Goal: Navigation & Orientation: Find specific page/section

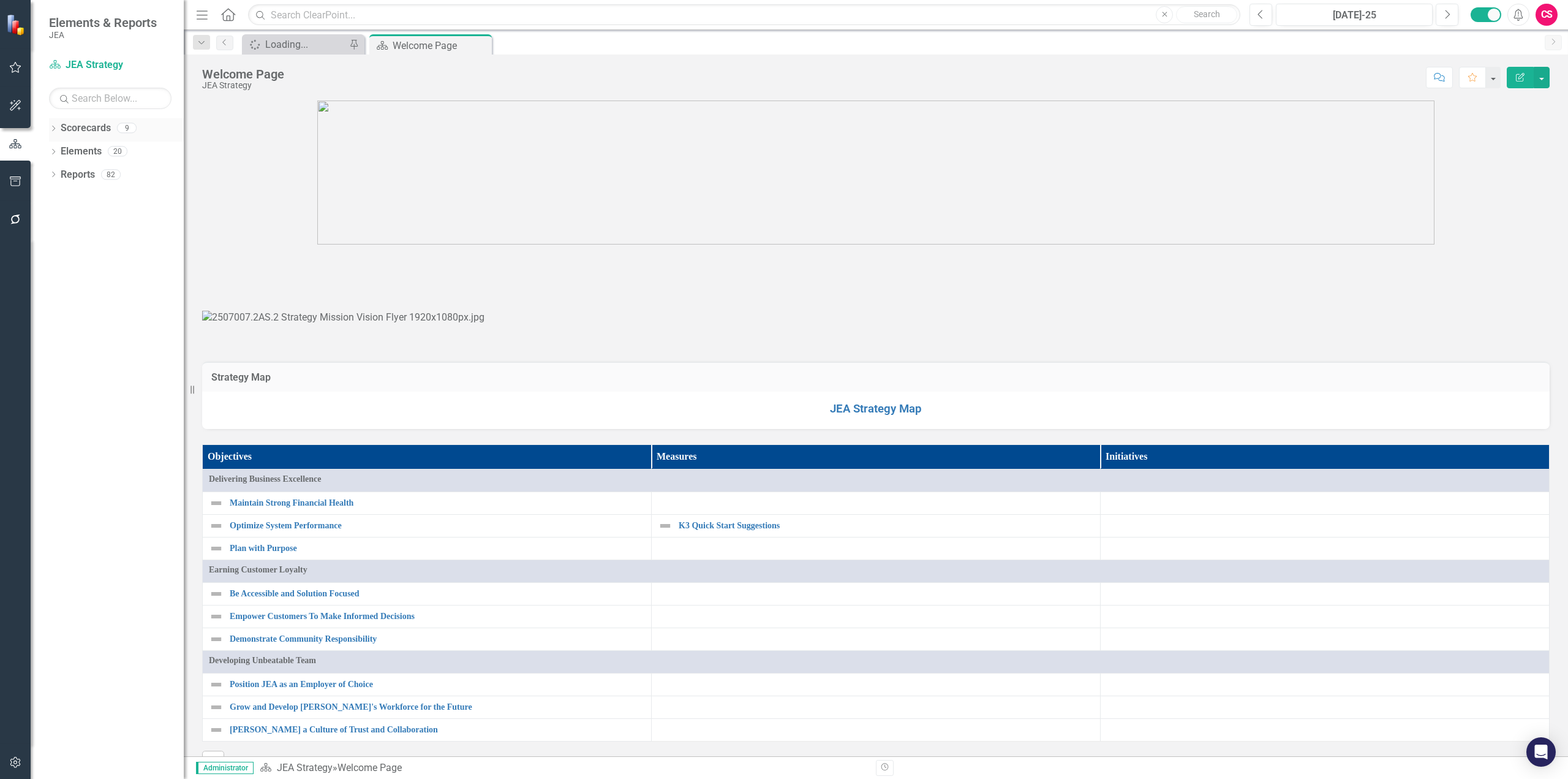
click at [80, 128] on link "Scorecards" at bounding box center [86, 128] width 50 height 14
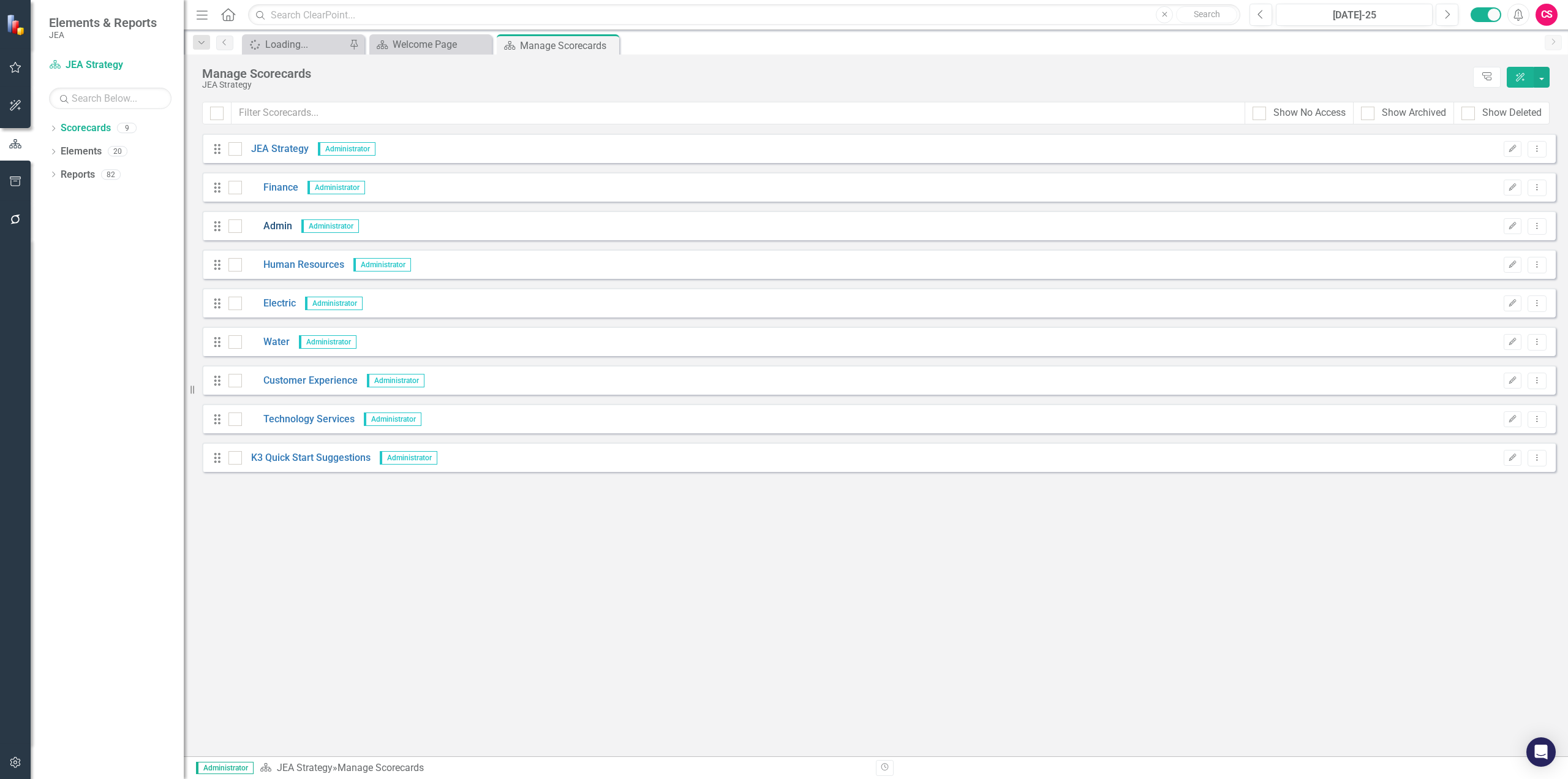
click at [275, 227] on link "Admin" at bounding box center [267, 226] width 50 height 14
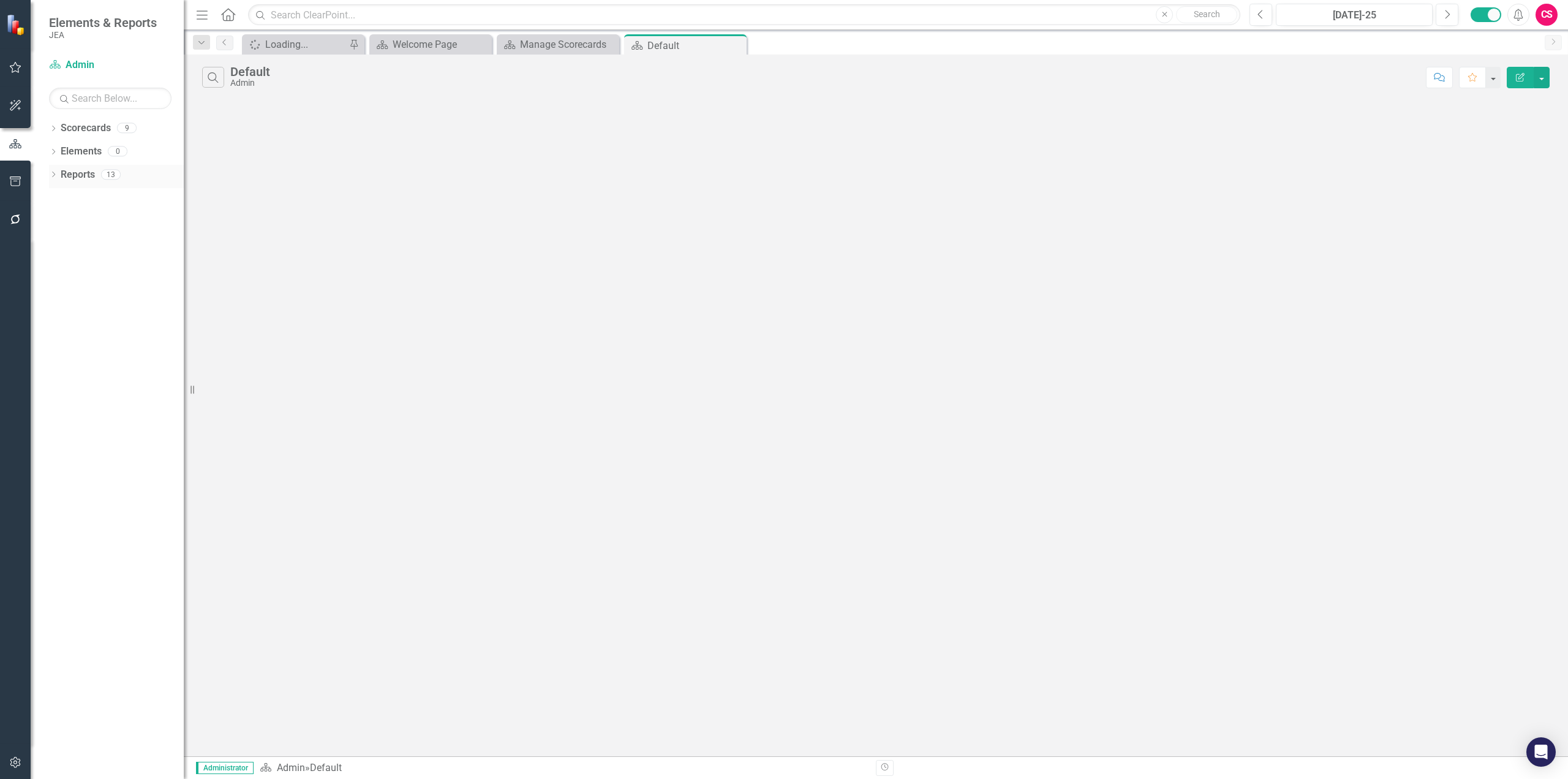
click at [83, 169] on link "Reports" at bounding box center [78, 175] width 34 height 14
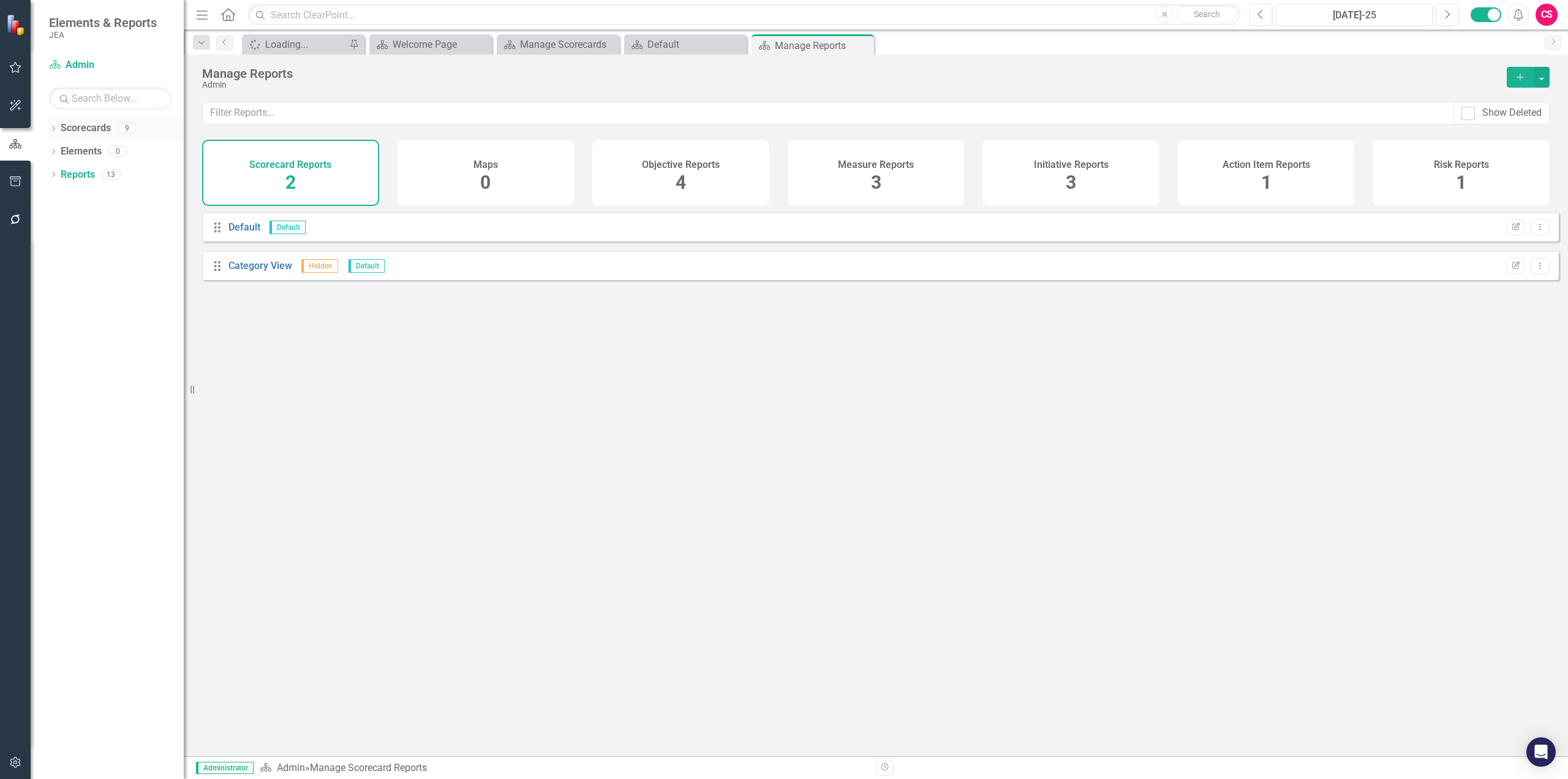
click at [78, 124] on link "Scorecards" at bounding box center [86, 128] width 50 height 14
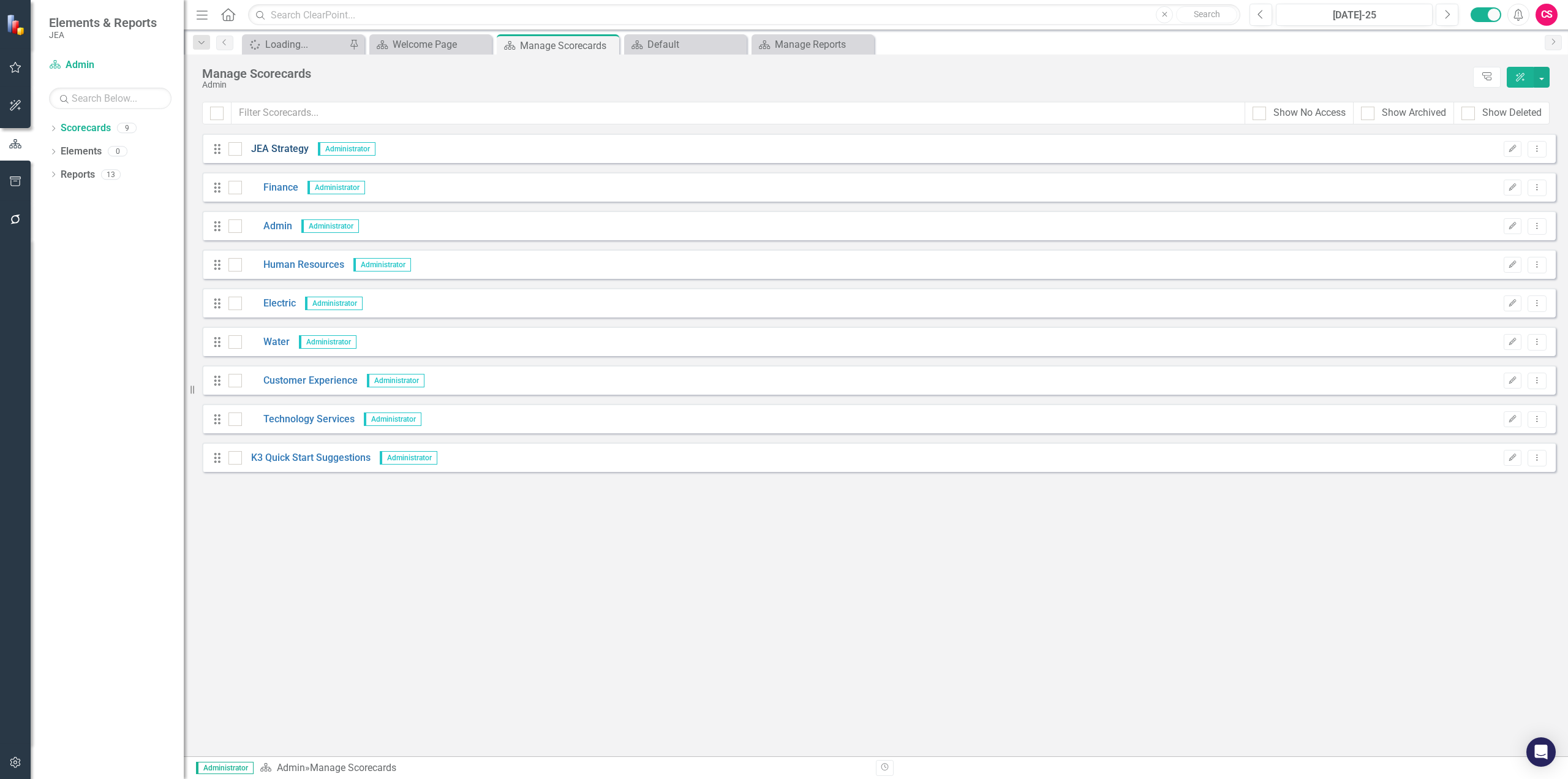
click at [276, 152] on link "JEA Strategy" at bounding box center [275, 149] width 67 height 14
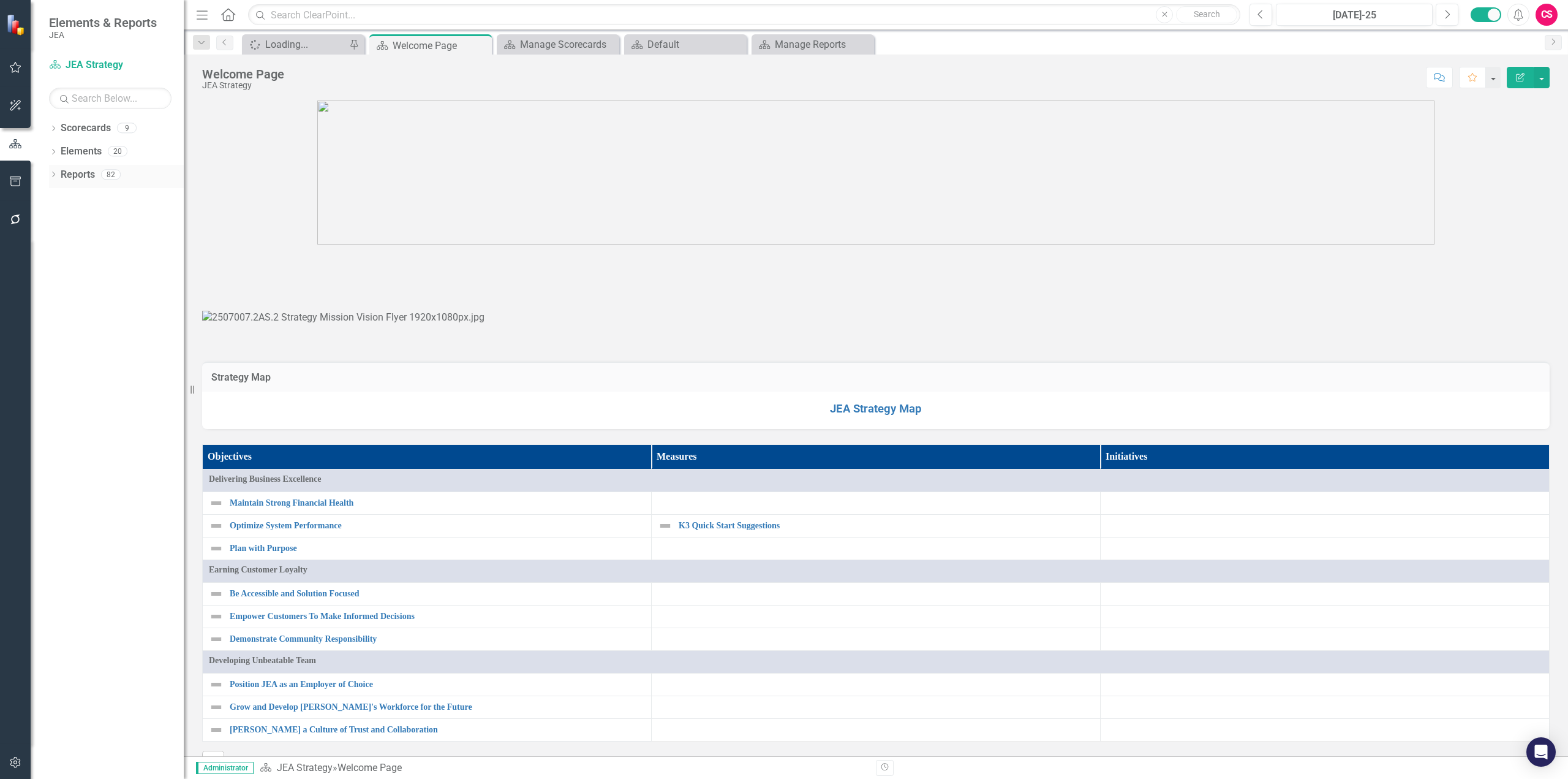
click at [78, 173] on link "Reports" at bounding box center [78, 175] width 34 height 14
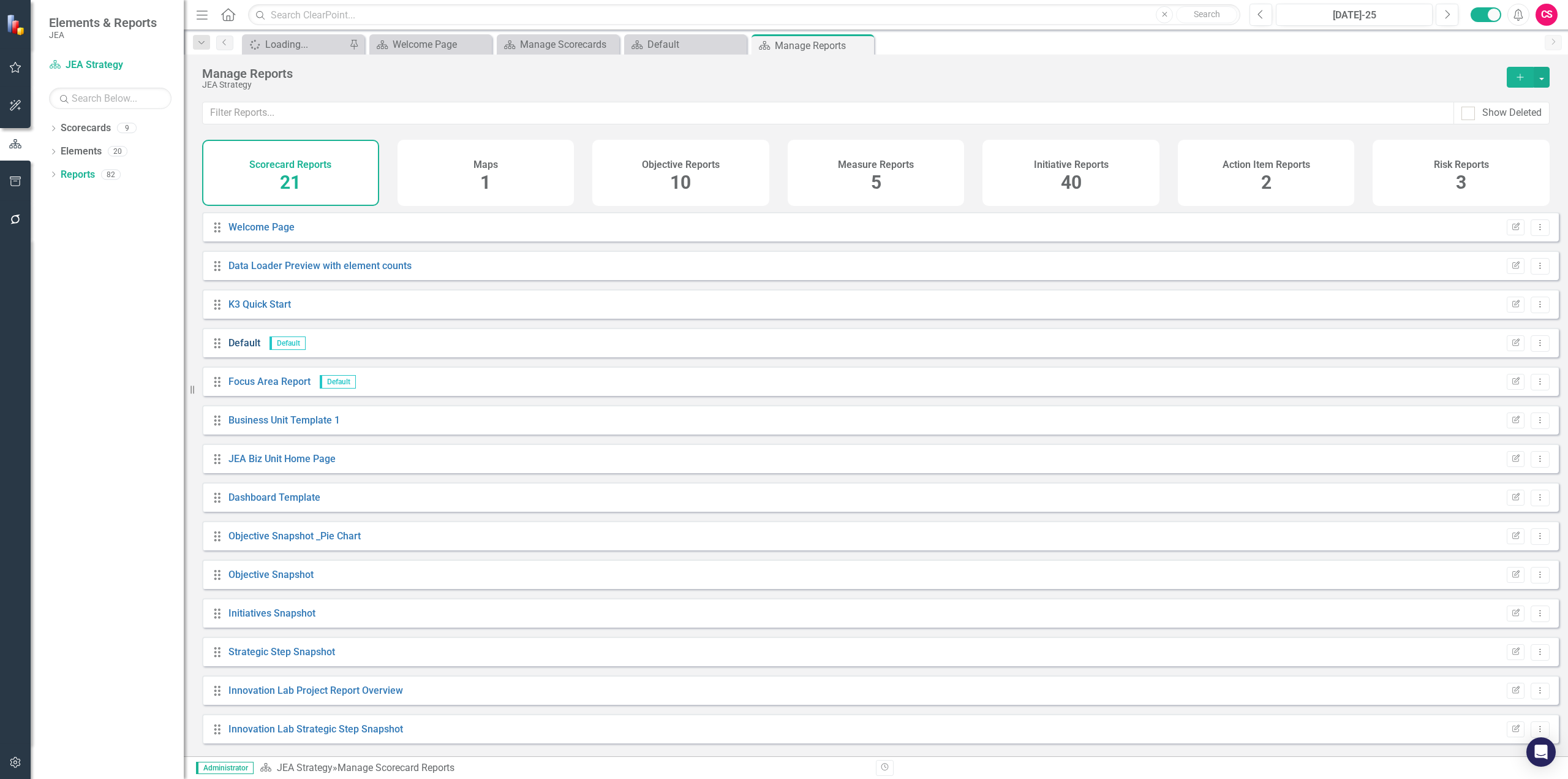
click at [244, 349] on link "Default" at bounding box center [244, 342] width 32 height 12
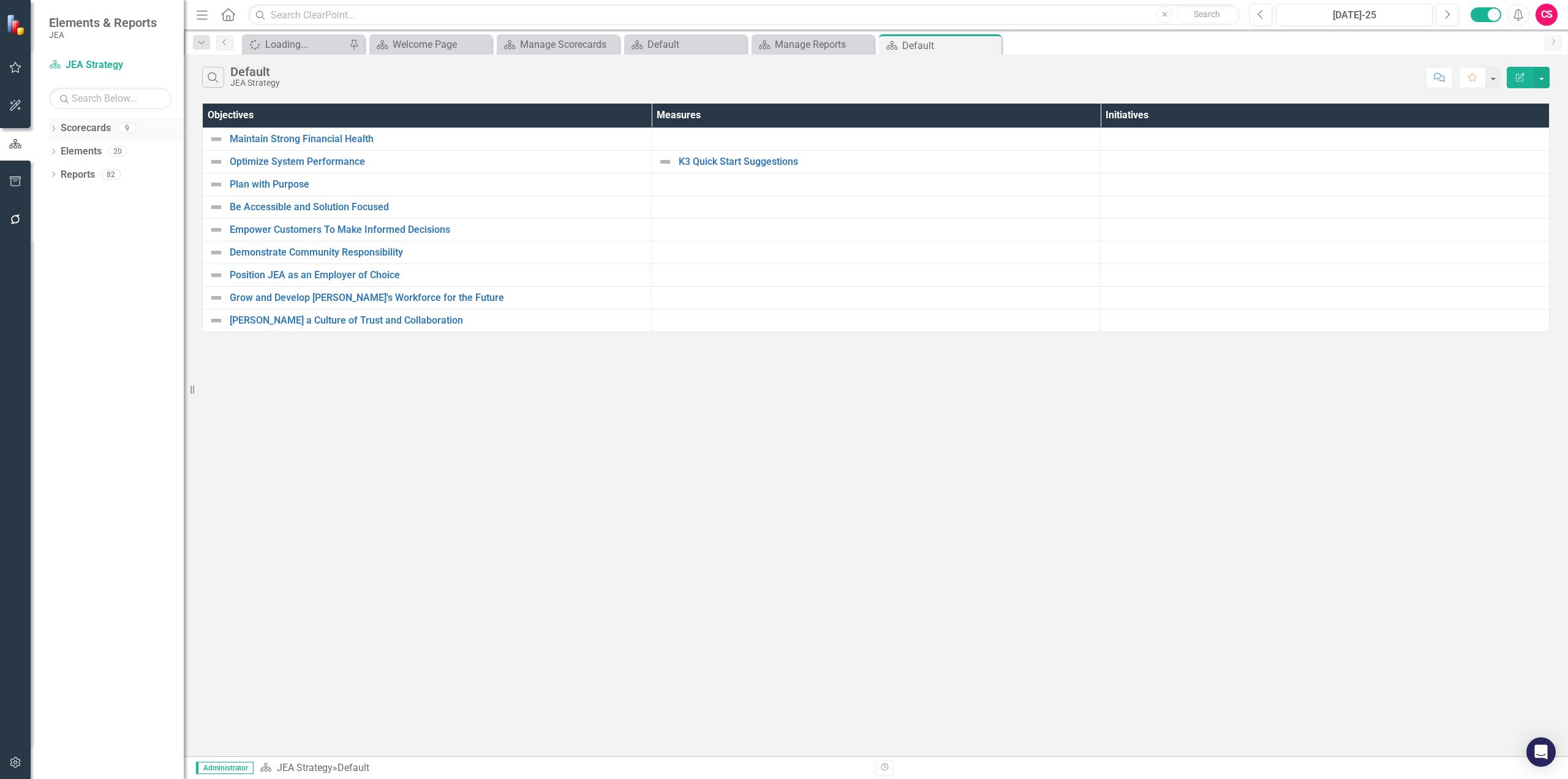
click at [81, 119] on div "Scorecards" at bounding box center [86, 128] width 50 height 20
click at [83, 126] on link "Scorecards" at bounding box center [86, 128] width 50 height 14
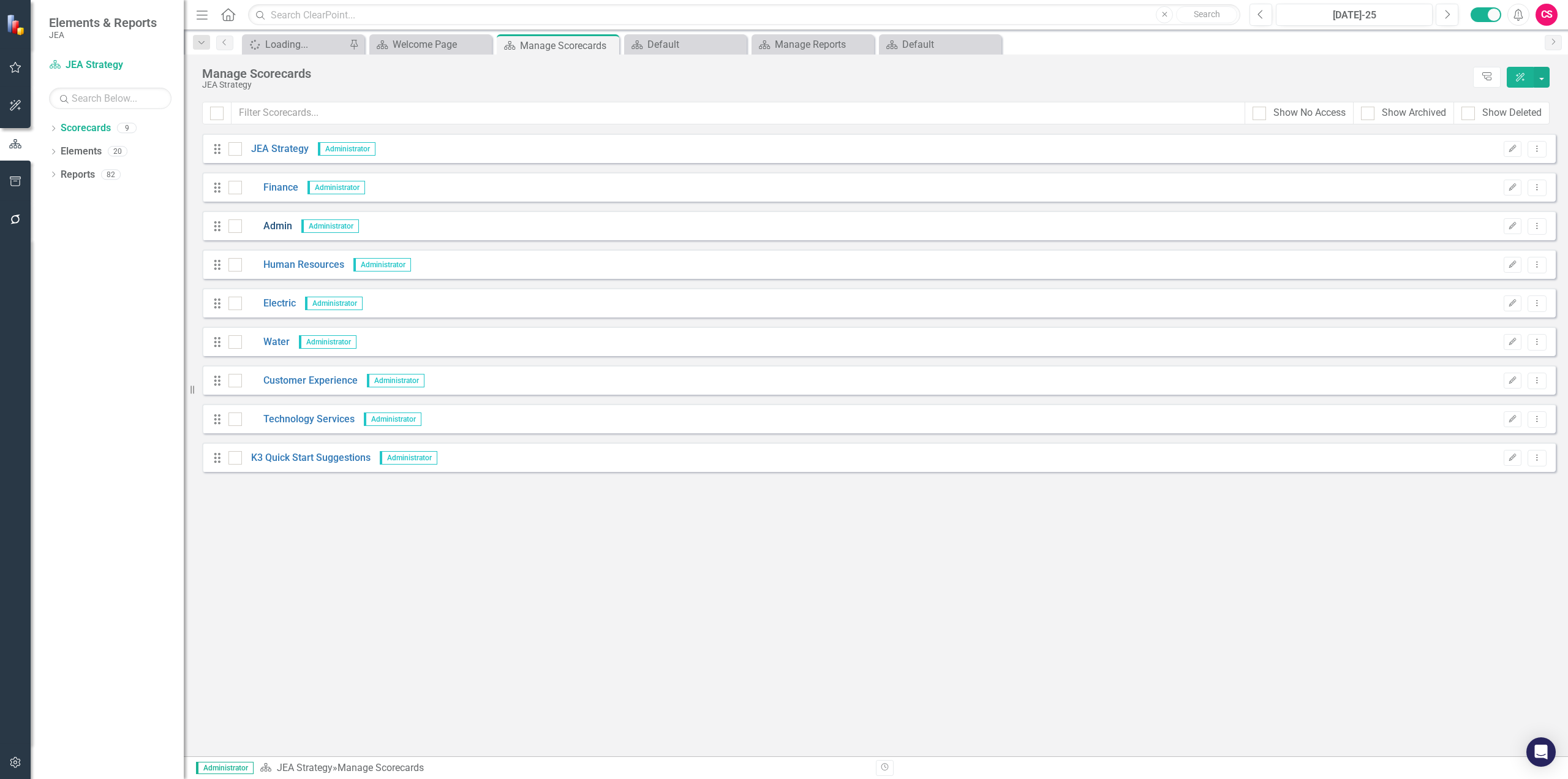
click at [277, 229] on link "Admin" at bounding box center [267, 226] width 50 height 14
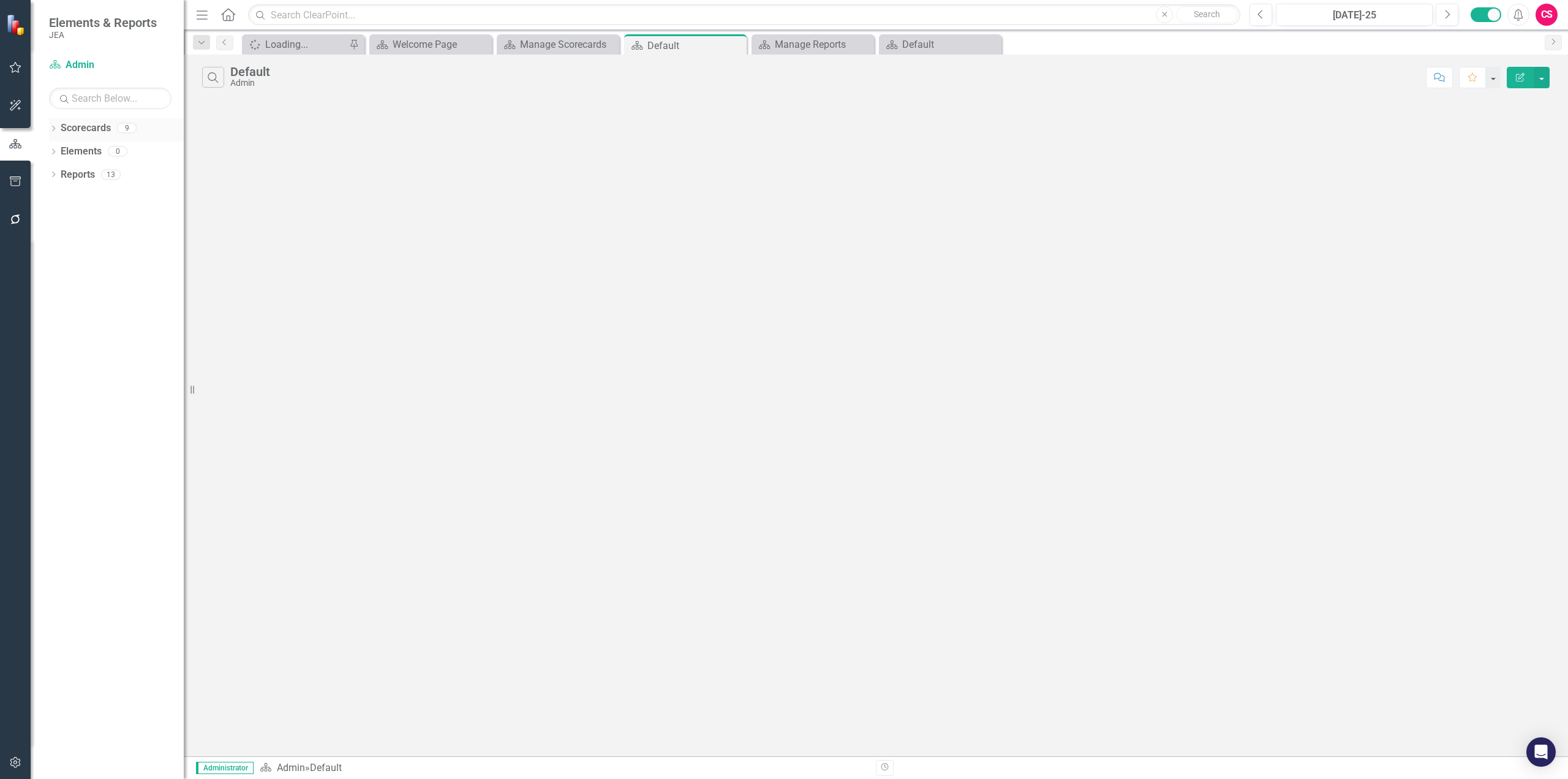
click at [76, 129] on link "Scorecards" at bounding box center [86, 128] width 50 height 14
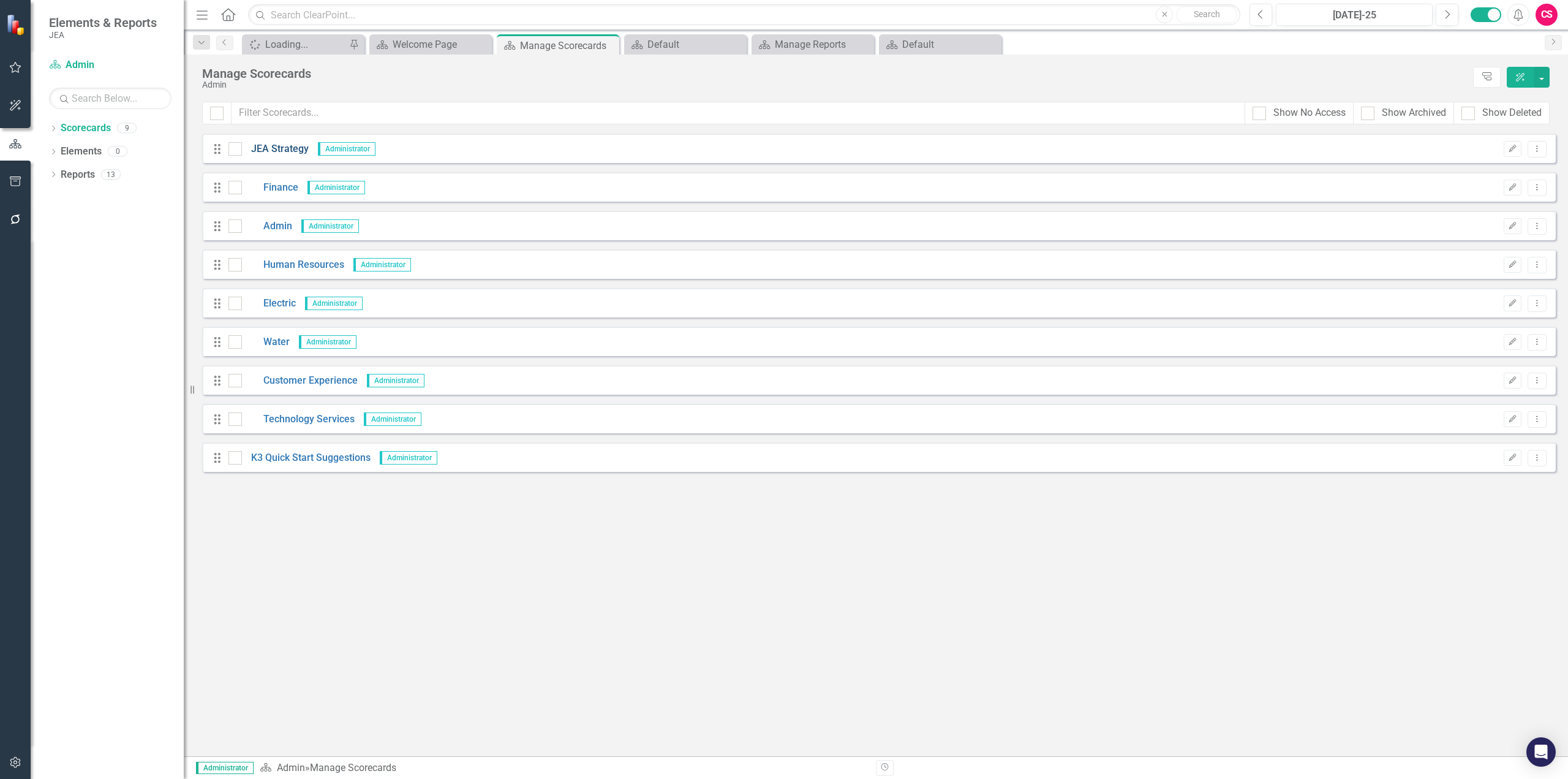
click at [262, 143] on link "JEA Strategy" at bounding box center [275, 149] width 67 height 14
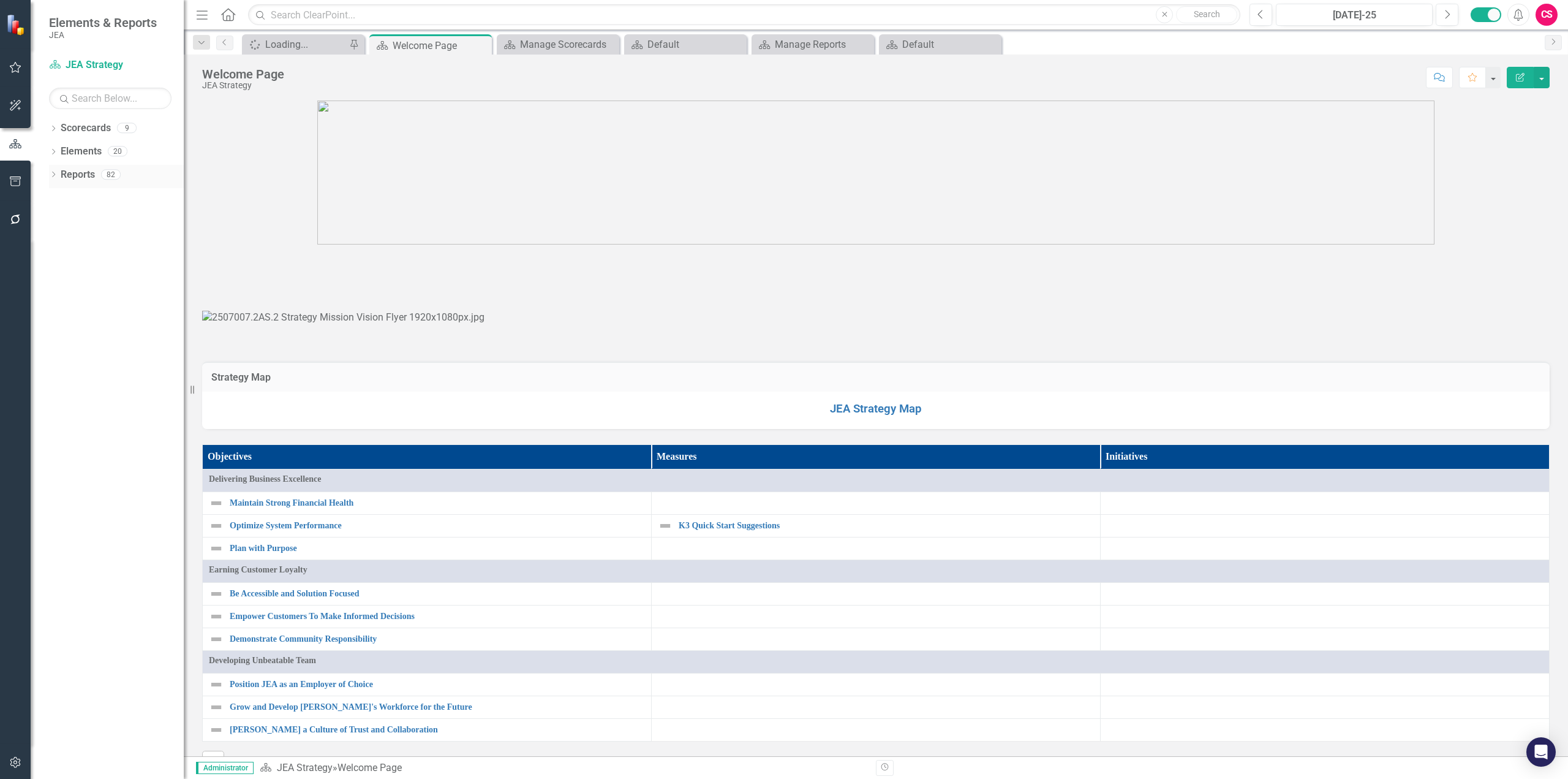
click at [78, 178] on link "Reports" at bounding box center [78, 175] width 34 height 14
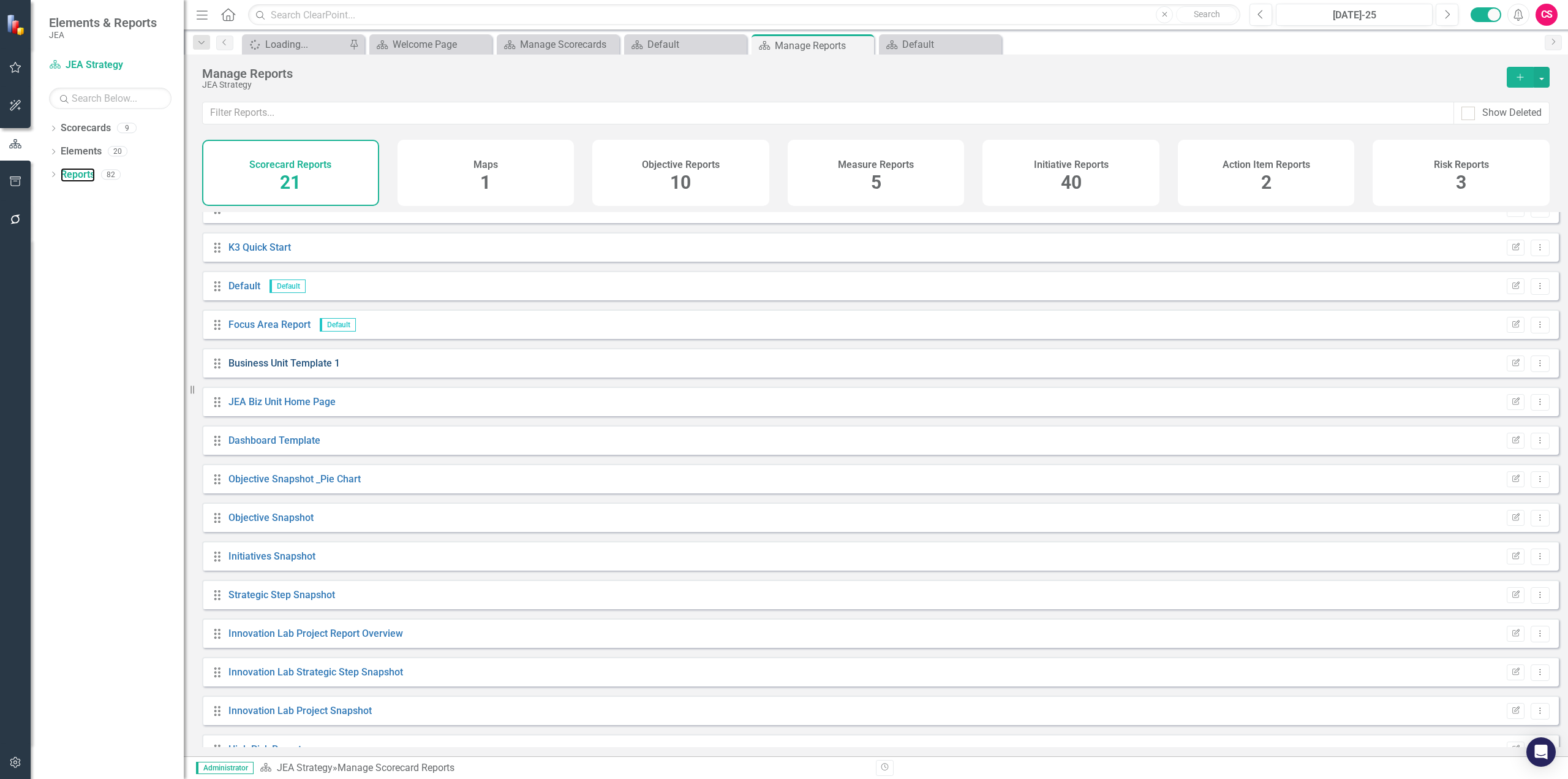
scroll to position [61, 0]
click at [246, 287] on link "Default" at bounding box center [244, 281] width 32 height 12
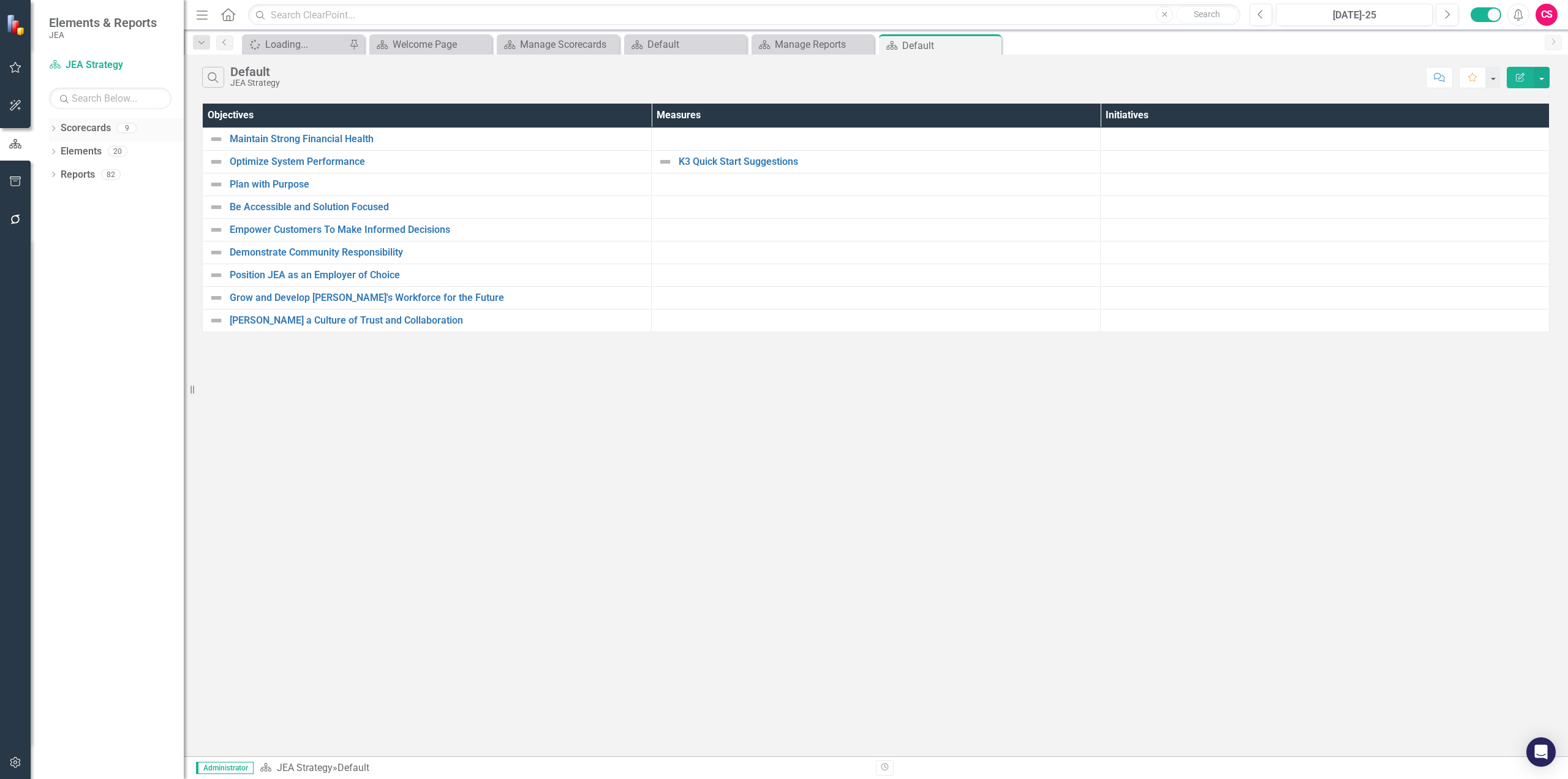
click at [76, 125] on link "Scorecards" at bounding box center [86, 128] width 50 height 14
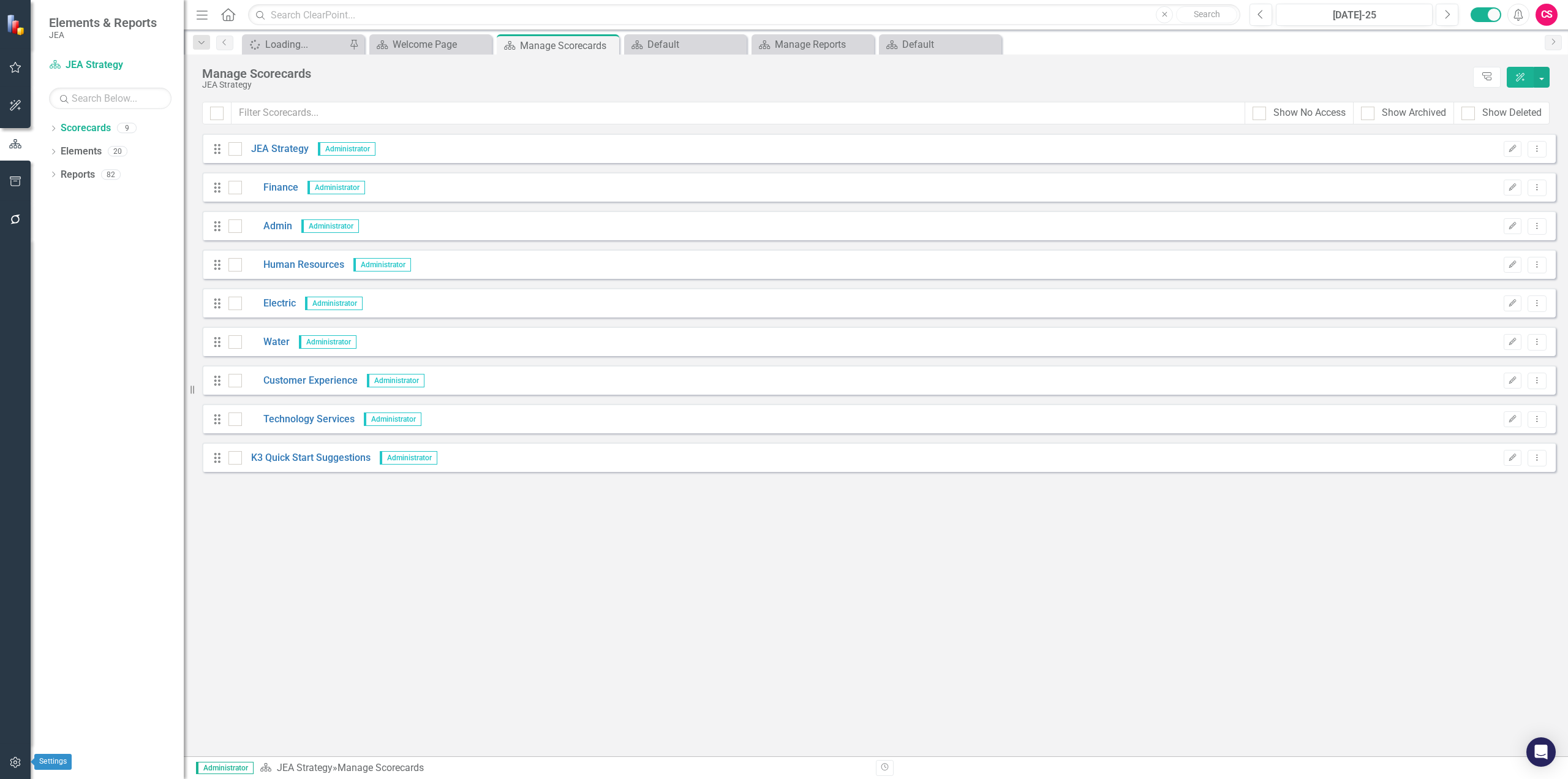
click at [19, 765] on icon "button" at bounding box center [15, 763] width 13 height 10
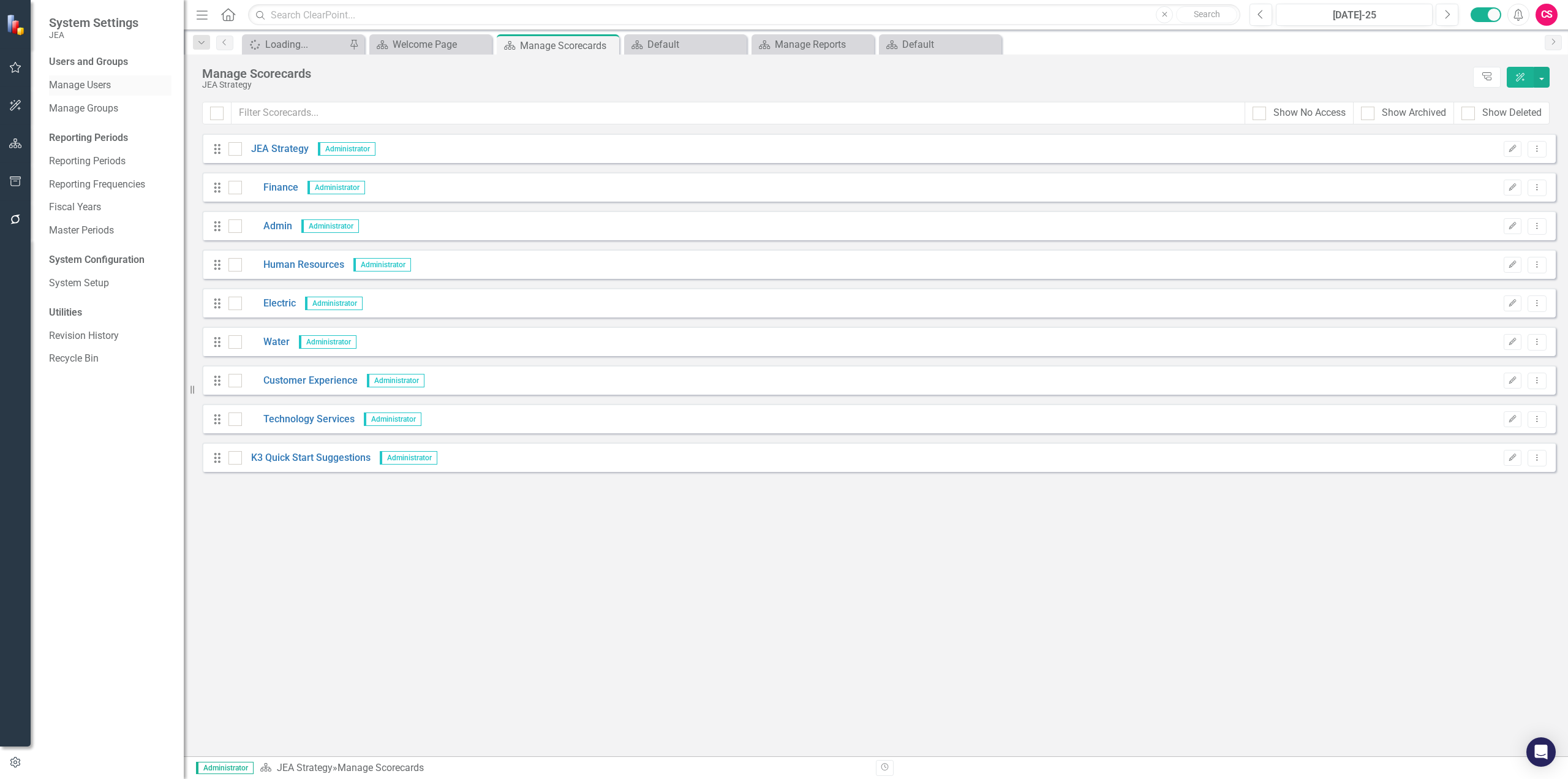
click at [75, 87] on link "Manage Users" at bounding box center [110, 85] width 123 height 14
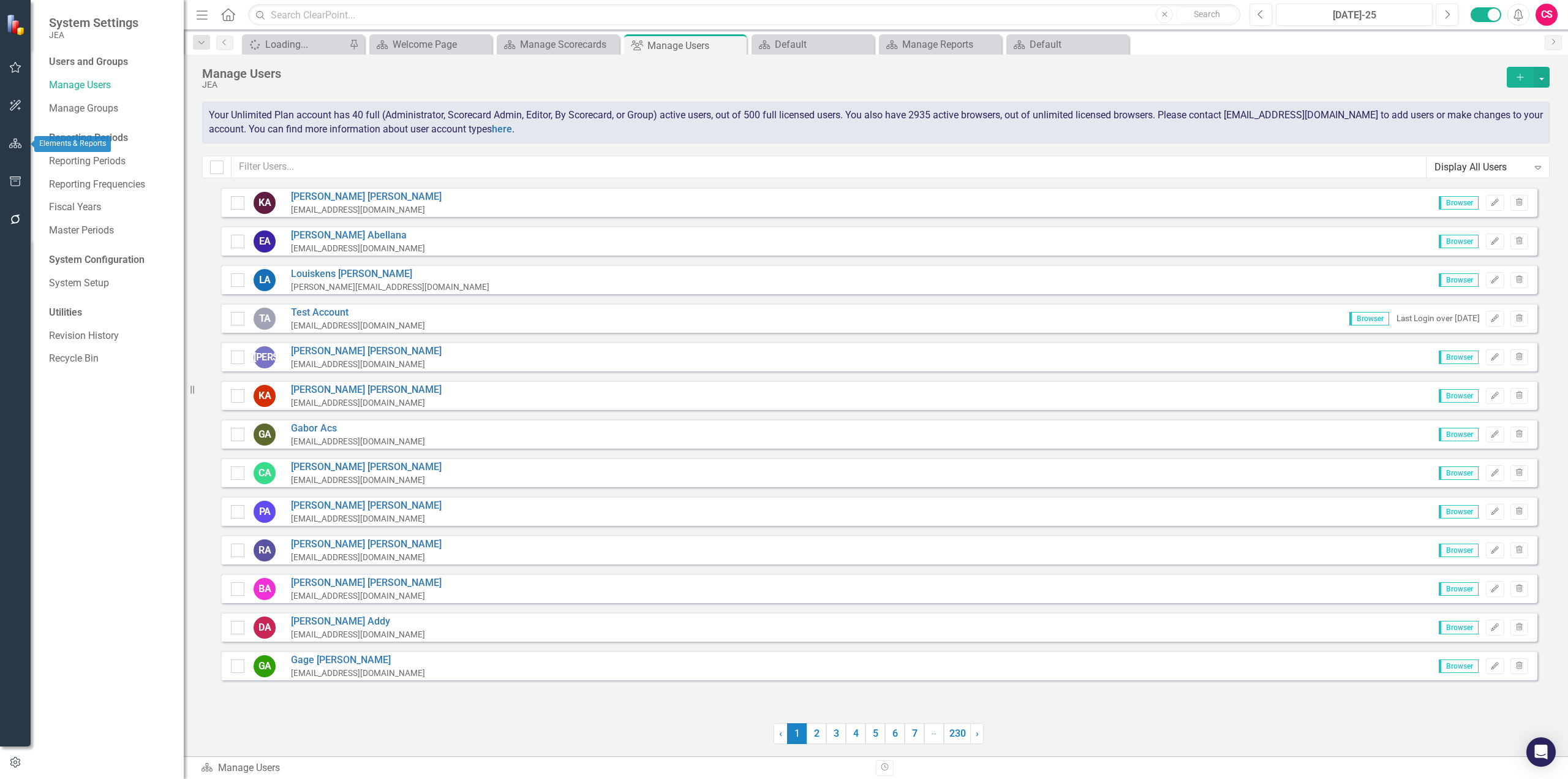
click at [20, 134] on button "button" at bounding box center [16, 144] width 27 height 26
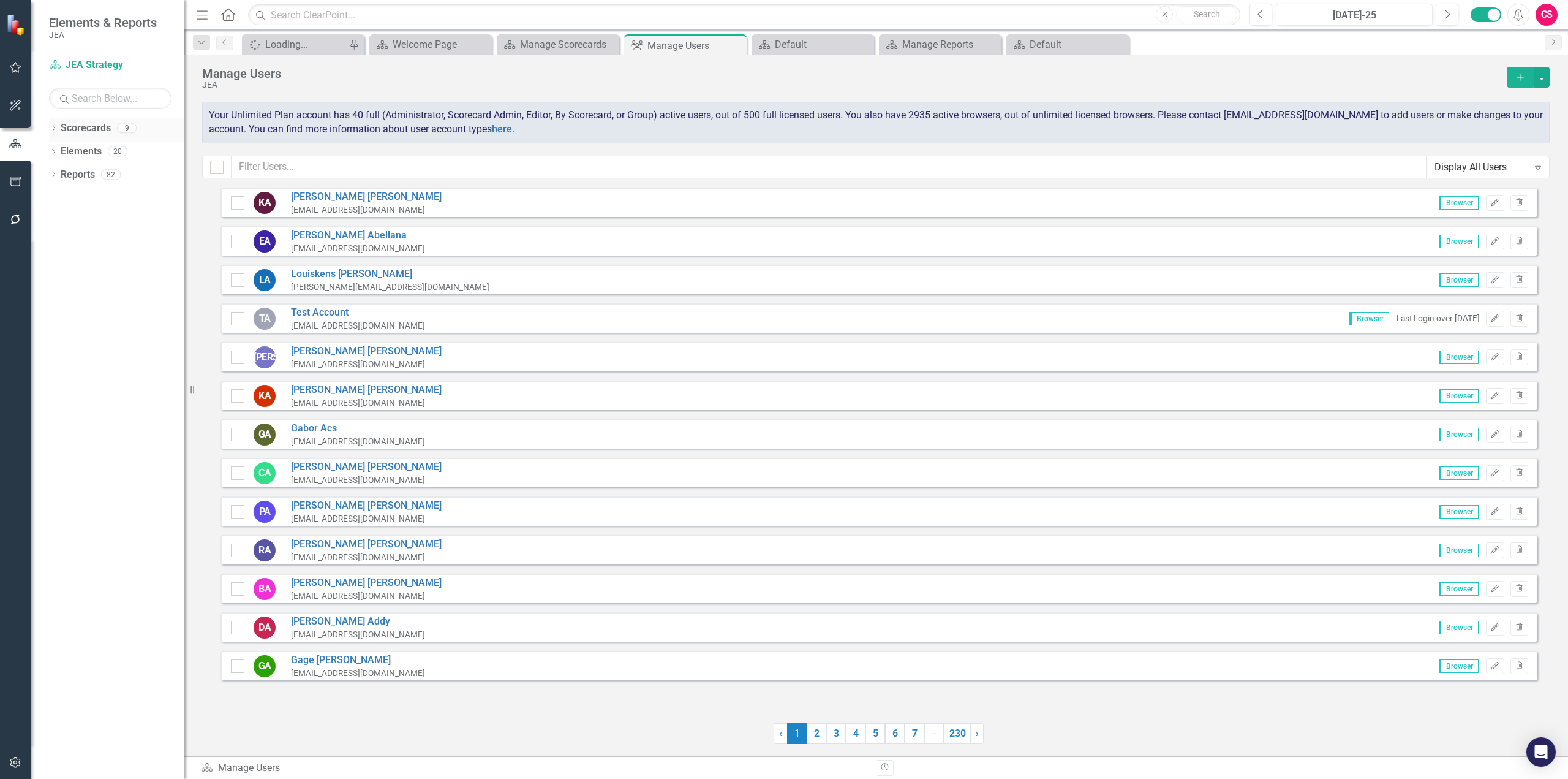
click at [89, 130] on link "Scorecards" at bounding box center [86, 128] width 50 height 14
